Goal: Task Accomplishment & Management: Manage account settings

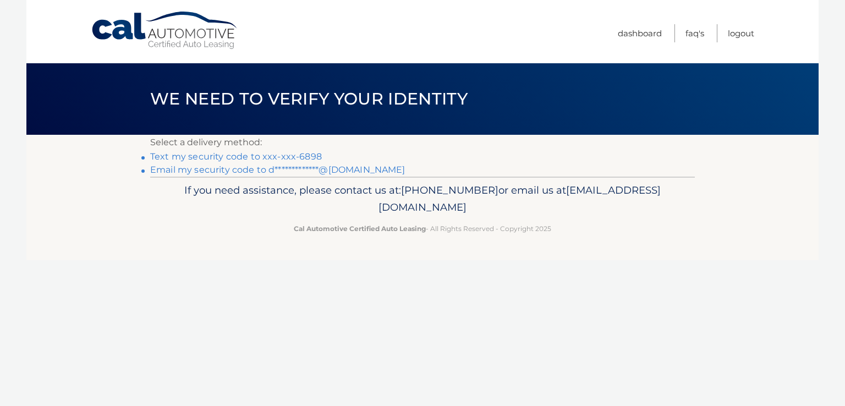
click at [275, 157] on link "Text my security code to xxx-xxx-6898" at bounding box center [236, 156] width 172 height 10
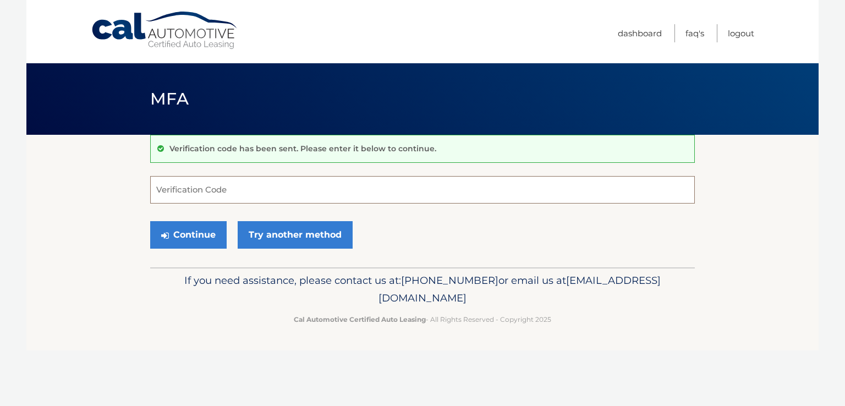
click at [250, 199] on input "Verification Code" at bounding box center [422, 190] width 545 height 28
type input "937827"
click at [185, 234] on button "Continue" at bounding box center [188, 235] width 76 height 28
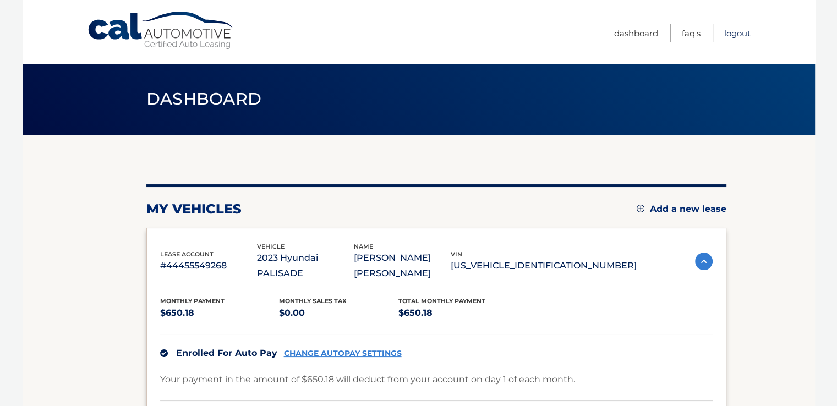
click at [731, 33] on link "Logout" at bounding box center [737, 33] width 26 height 18
